Goal: Find specific page/section: Find specific page/section

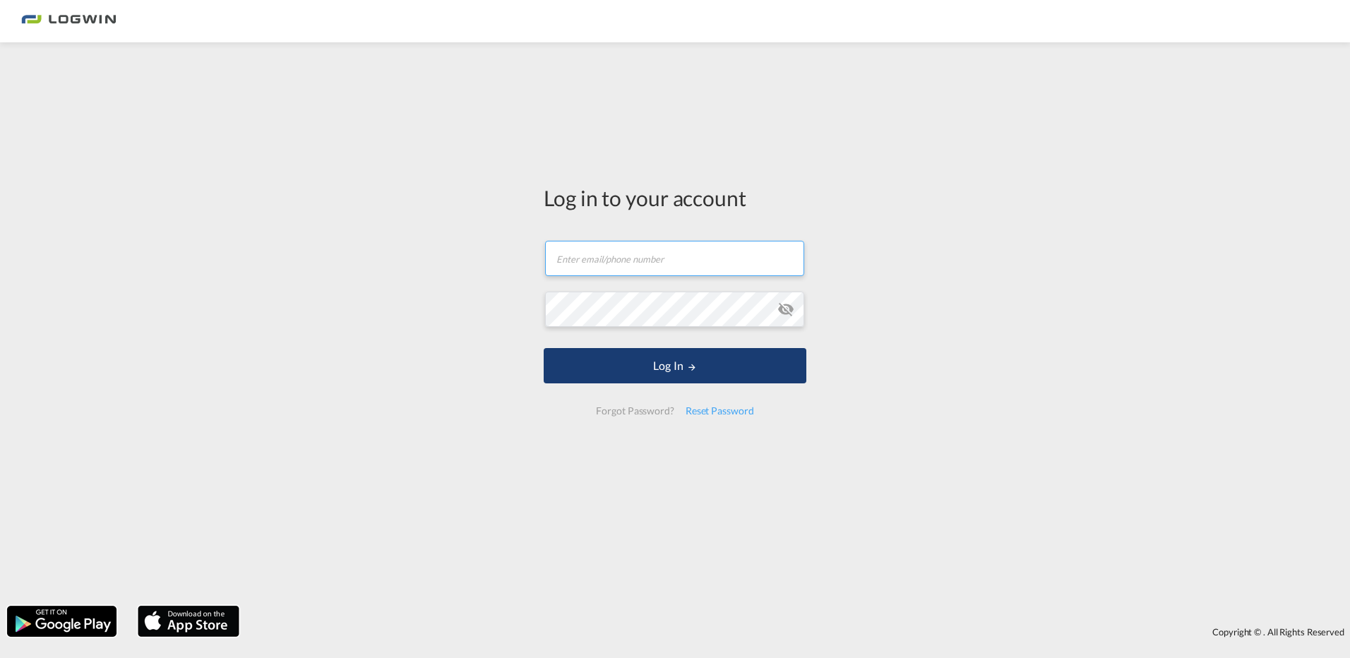
type input "[PERSON_NAME][EMAIL_ADDRESS][DOMAIN_NAME]"
click at [767, 368] on button "Log In" at bounding box center [675, 365] width 263 height 35
